Goal: Find specific page/section: Find specific page/section

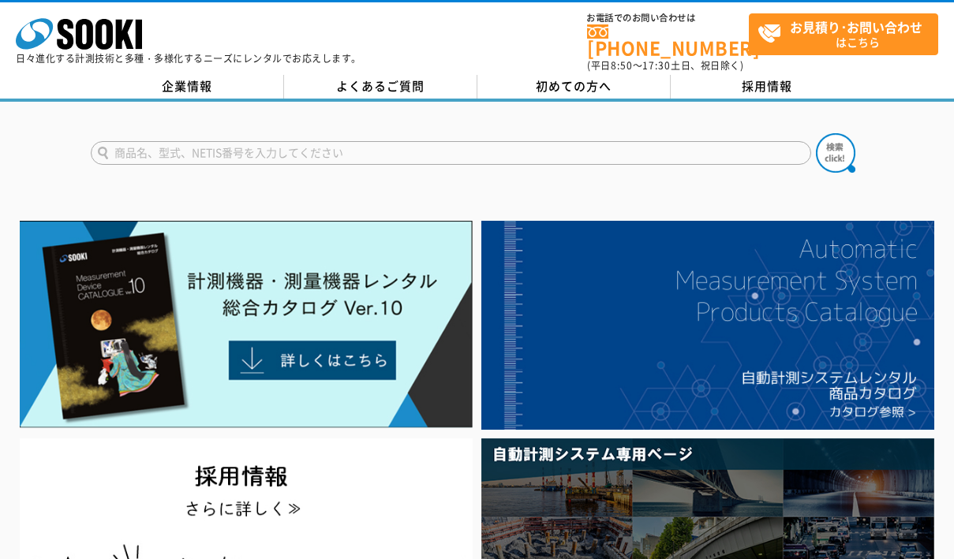
click at [209, 141] on input "text" at bounding box center [451, 153] width 720 height 24
type input "電卓"
click at [815, 133] on button at bounding box center [834, 152] width 39 height 39
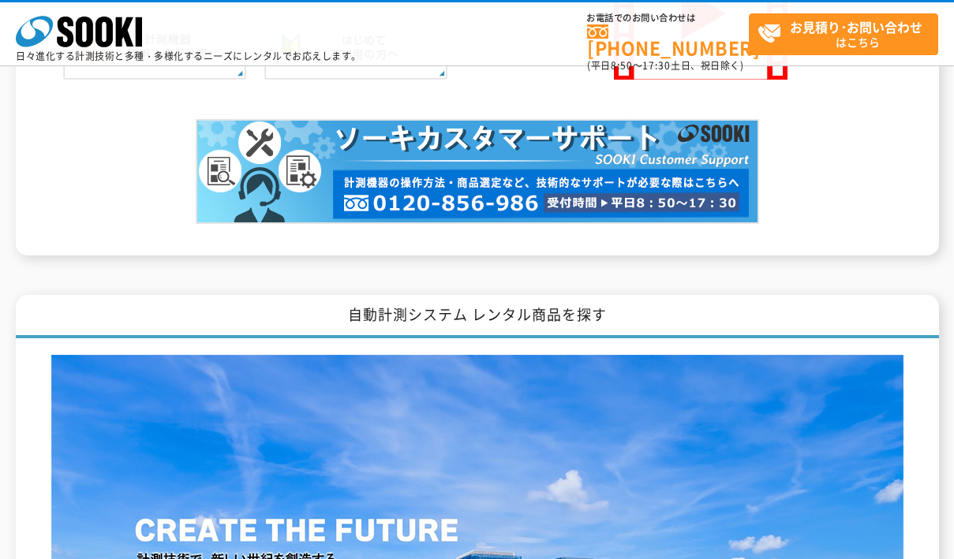
scroll to position [1735, 0]
